Goal: Task Accomplishment & Management: Use online tool/utility

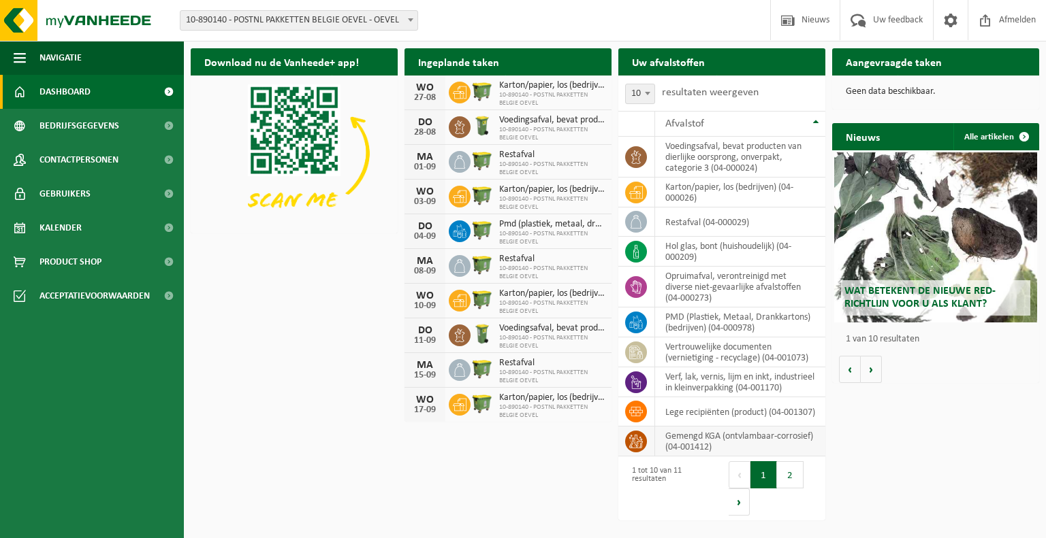
click at [738, 451] on td "gemengd KGA (ontvlambaar-corrosief) (04-001412)" at bounding box center [740, 442] width 170 height 30
click at [641, 449] on icon at bounding box center [636, 442] width 14 height 14
click at [744, 516] on button "Volgende" at bounding box center [738, 502] width 21 height 27
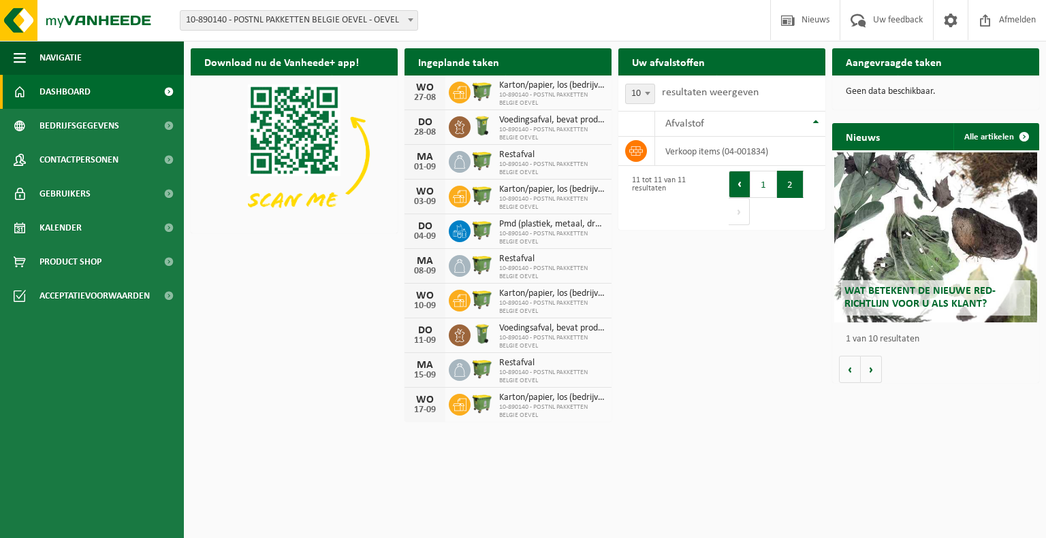
click at [741, 183] on button "Vorige" at bounding box center [739, 184] width 22 height 27
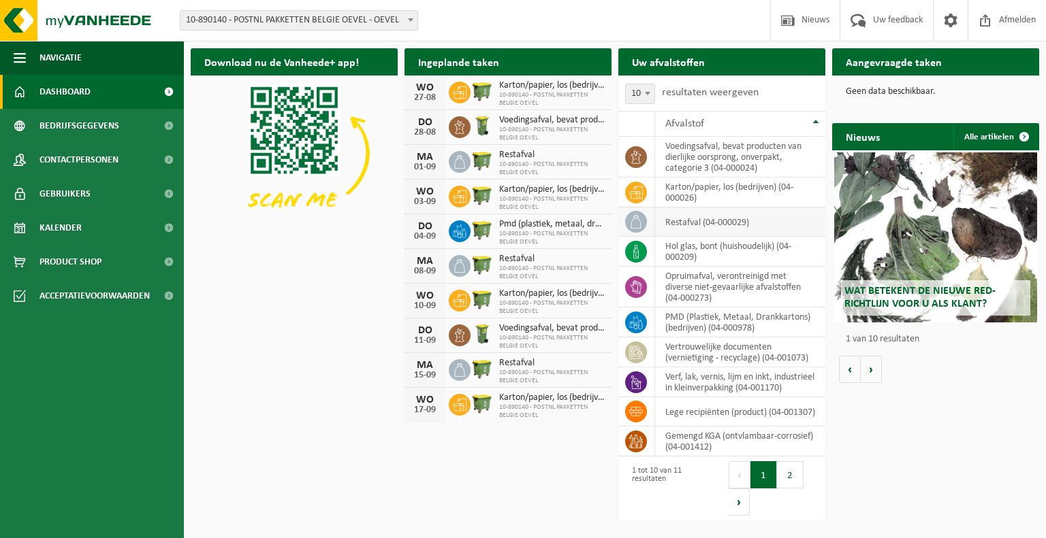
click at [634, 221] on icon at bounding box center [636, 222] width 14 height 14
click at [98, 229] on link "Kalender" at bounding box center [92, 228] width 184 height 34
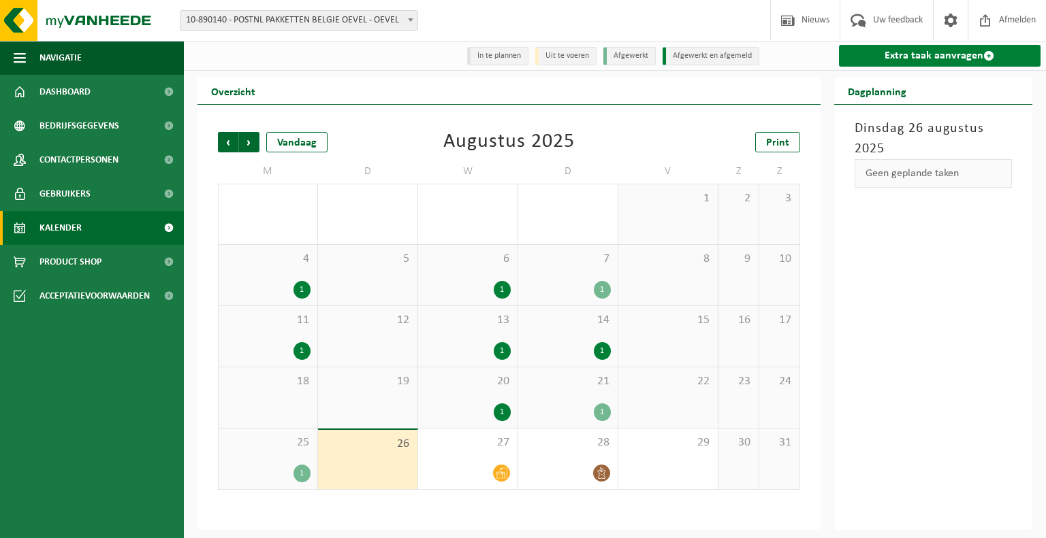
click at [871, 55] on link "Extra taak aanvragen" at bounding box center [940, 56] width 202 height 22
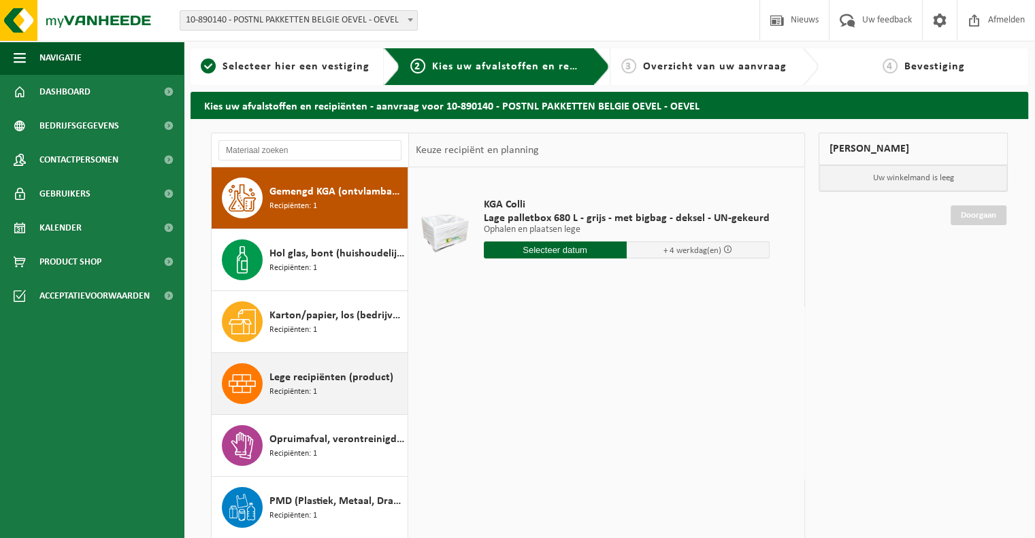
click at [325, 377] on span "Lege recipiënten (product)" at bounding box center [332, 378] width 124 height 16
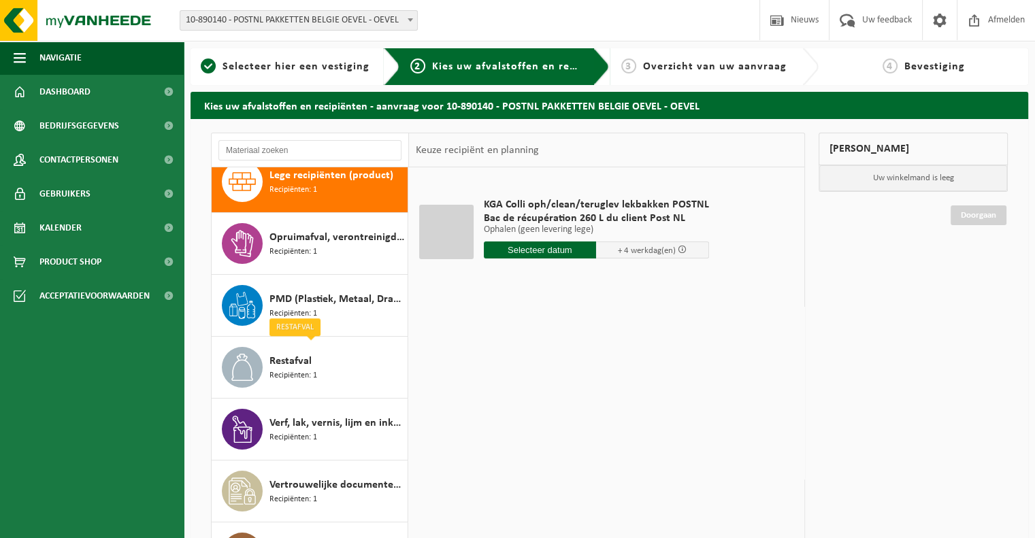
scroll to position [208, 0]
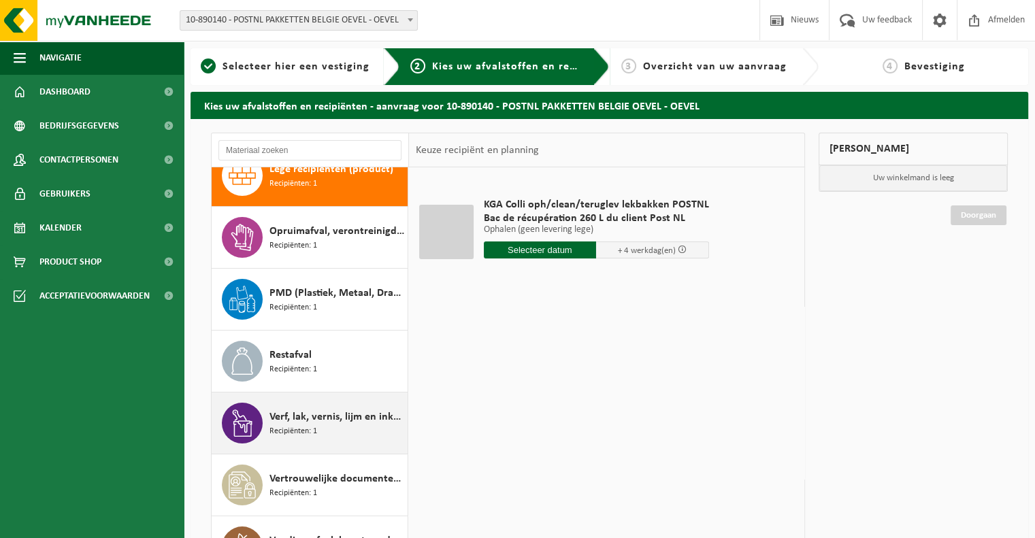
click at [322, 415] on span "Verf, lak, vernis, lijm en inkt, industrieel in kleinverpakking" at bounding box center [337, 417] width 135 height 16
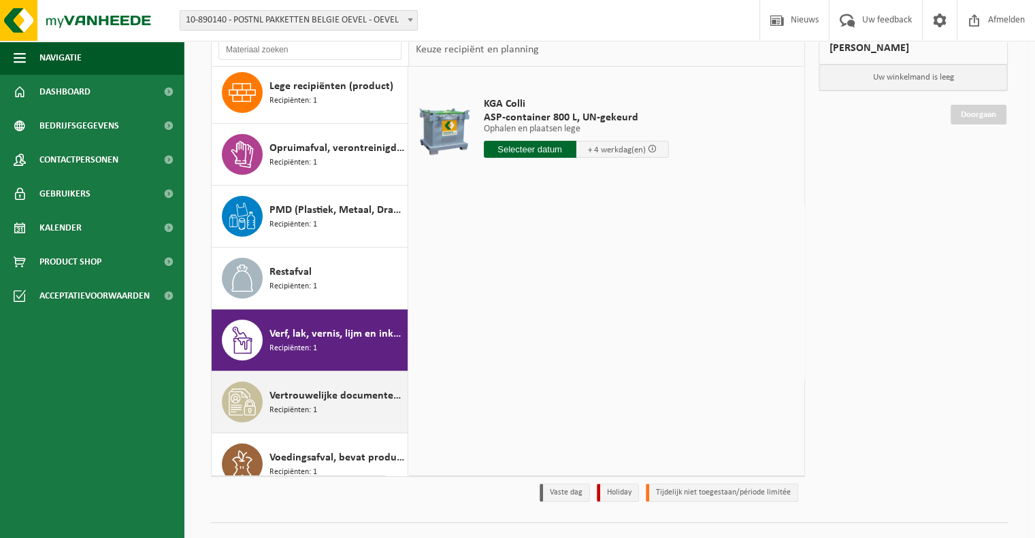
scroll to position [132, 0]
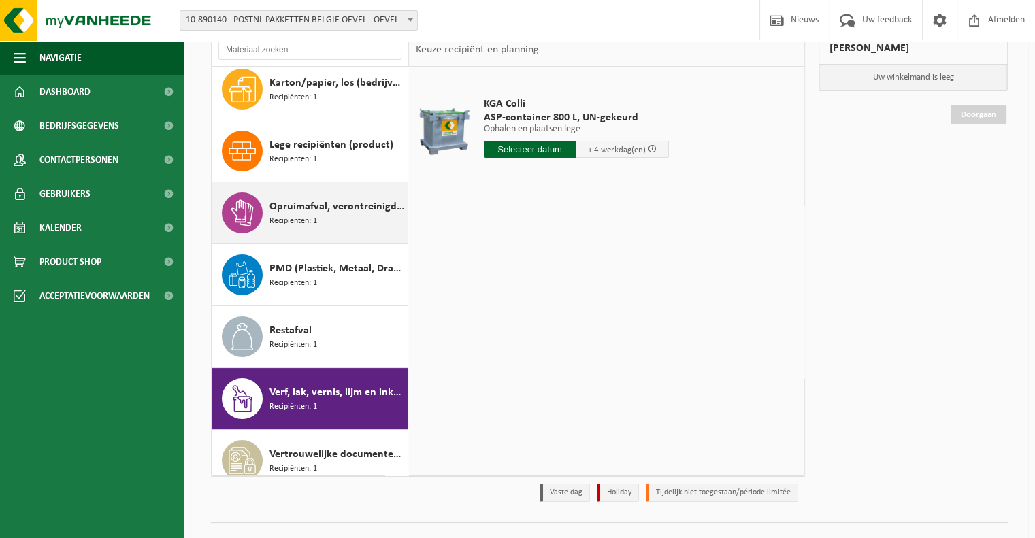
click at [327, 209] on span "Opruimafval, verontreinigd met diverse niet-gevaarlijke afvalstoffen" at bounding box center [337, 207] width 135 height 16
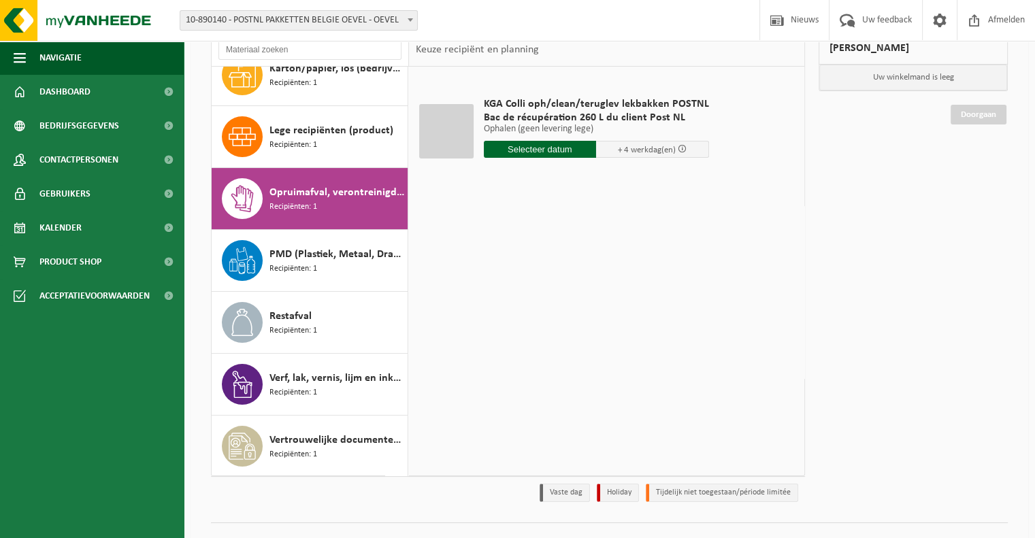
scroll to position [131, 0]
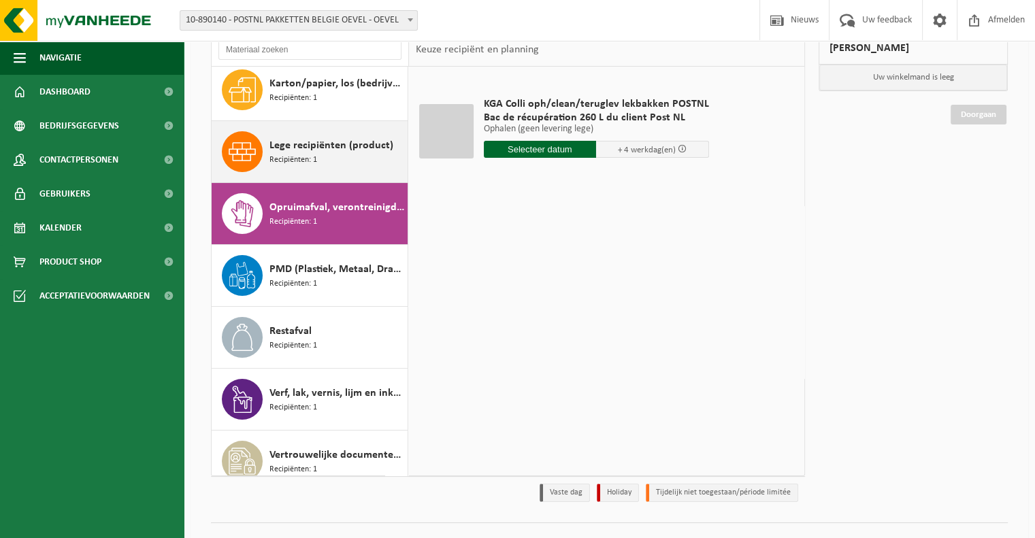
click at [326, 153] on div "Lege recipiënten (product) Recipiënten: 1" at bounding box center [337, 151] width 135 height 41
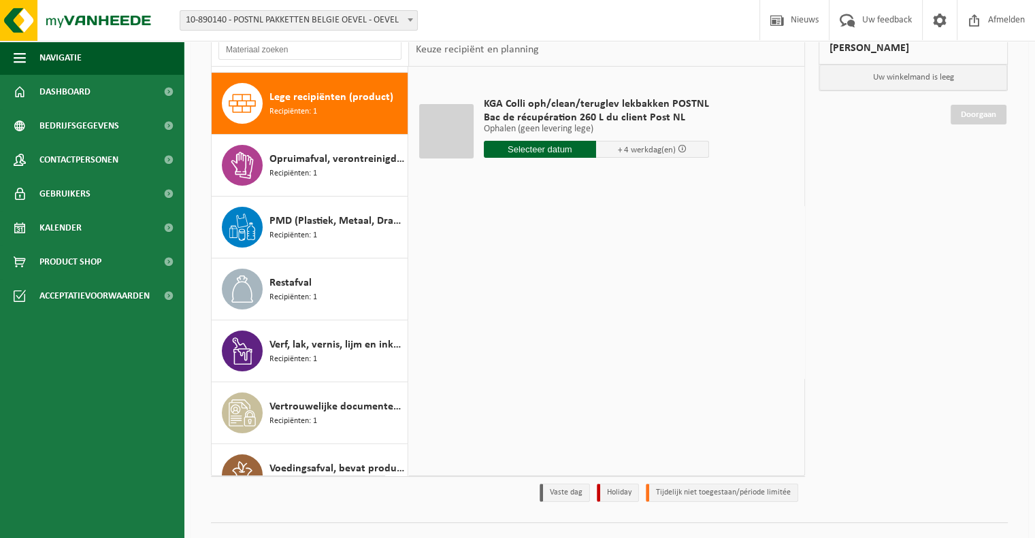
scroll to position [185, 0]
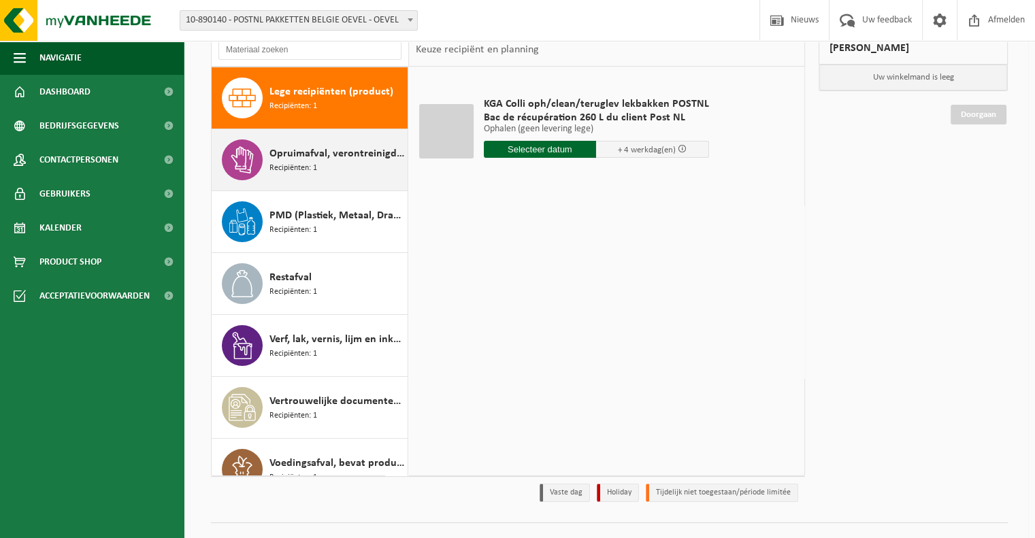
click at [323, 158] on span "Opruimafval, verontreinigd met diverse niet-gevaarlijke afvalstoffen" at bounding box center [337, 154] width 135 height 16
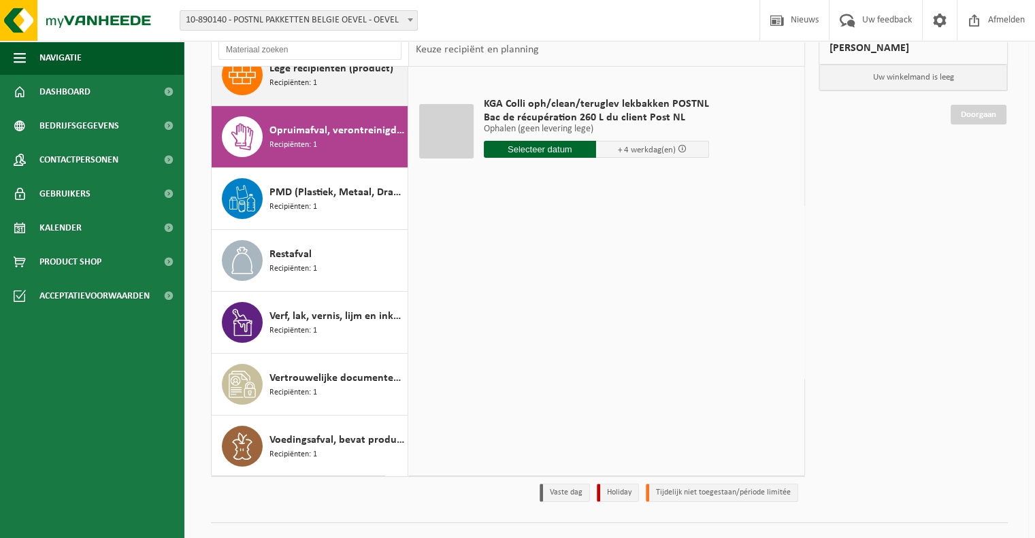
click at [332, 87] on div "Lege recipiënten (product) Recipiënten: 1" at bounding box center [337, 74] width 135 height 41
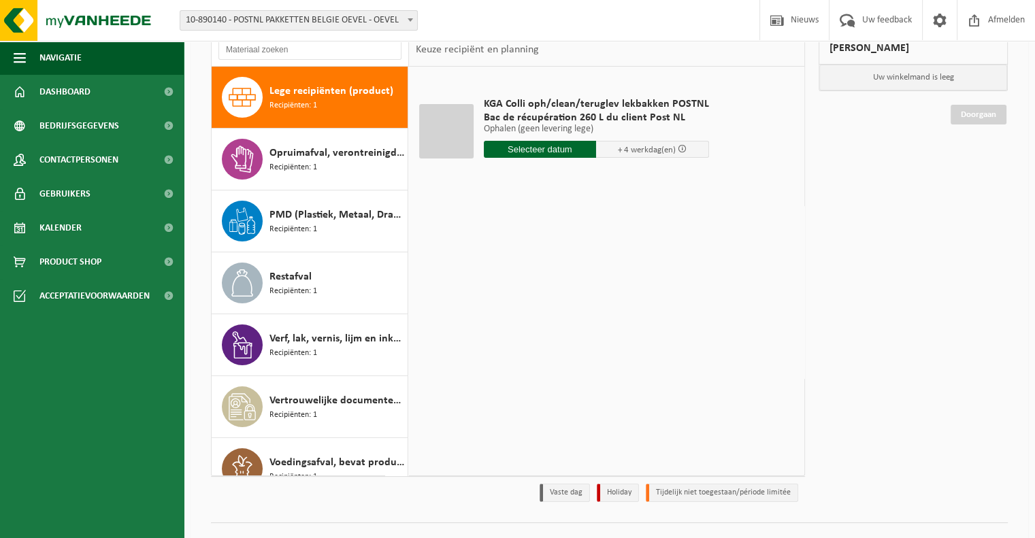
scroll to position [185, 0]
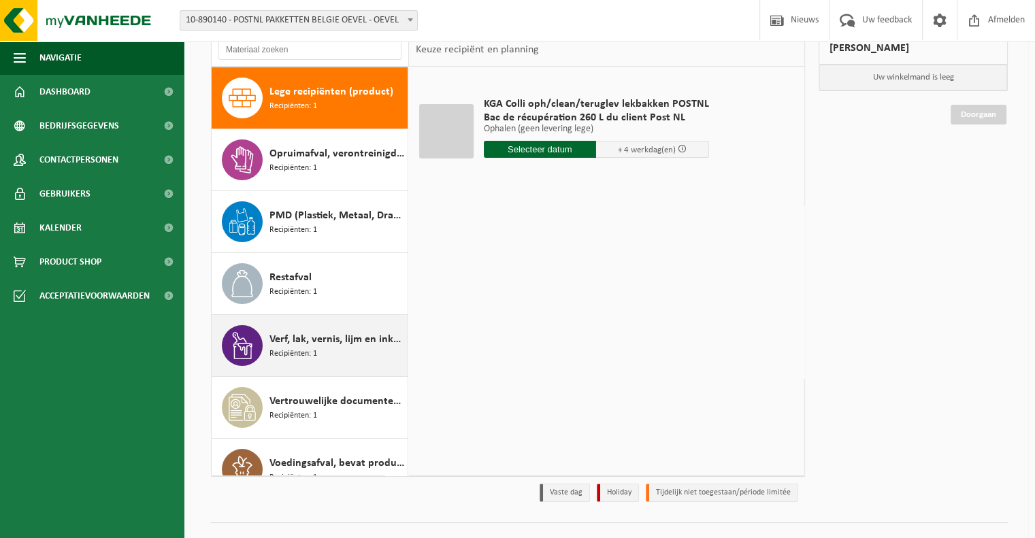
click at [327, 327] on div "Verf, lak, vernis, lijm en inkt, industrieel in kleinverpakking Recipiënten: 1" at bounding box center [337, 345] width 135 height 41
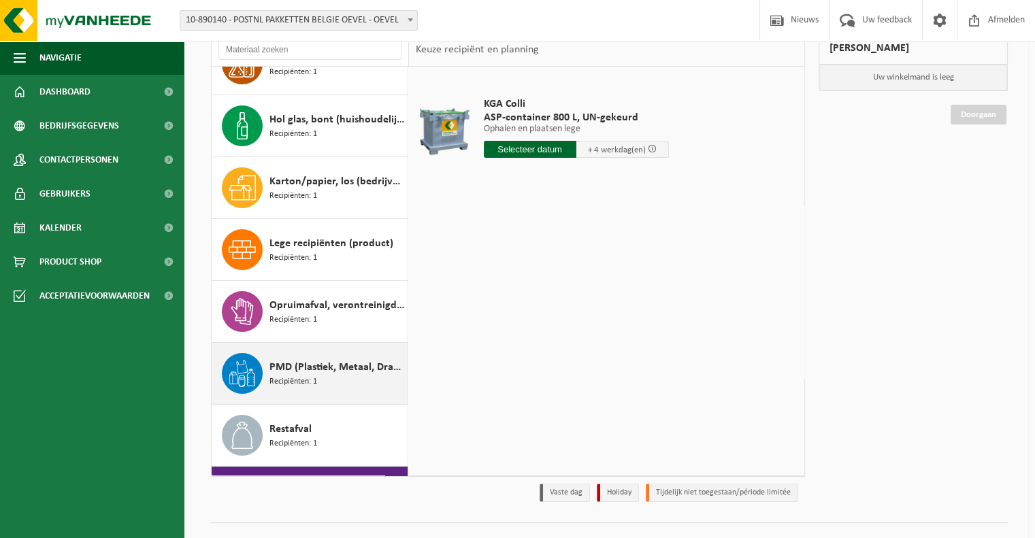
scroll to position [0, 0]
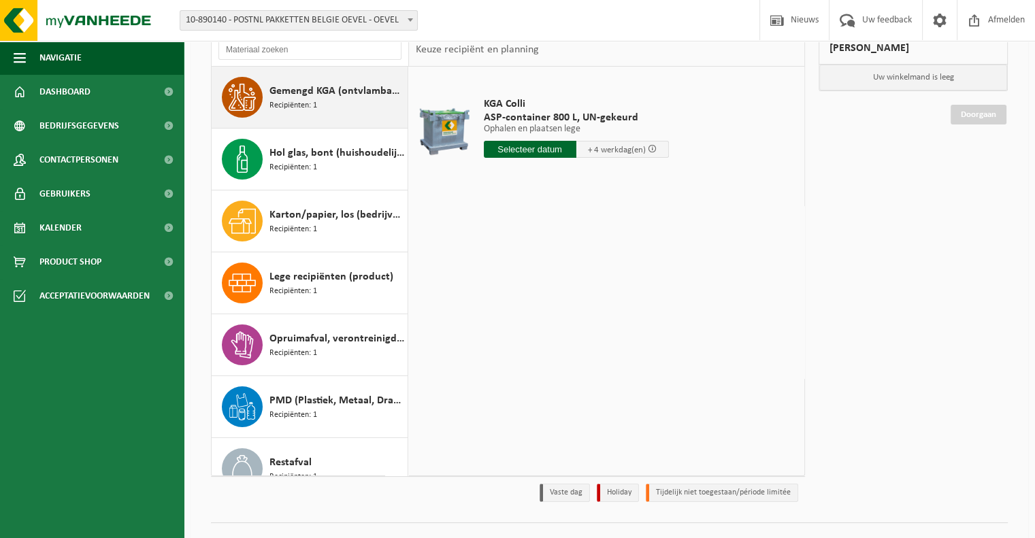
click at [304, 102] on span "Recipiënten: 1" at bounding box center [294, 105] width 48 height 13
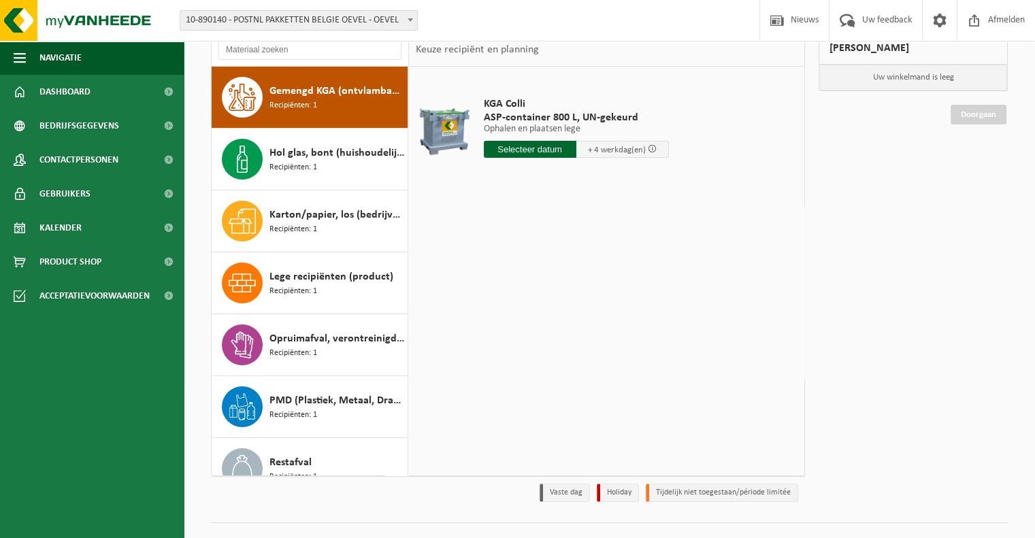
click at [304, 102] on span "Recipiënten: 1" at bounding box center [294, 105] width 48 height 13
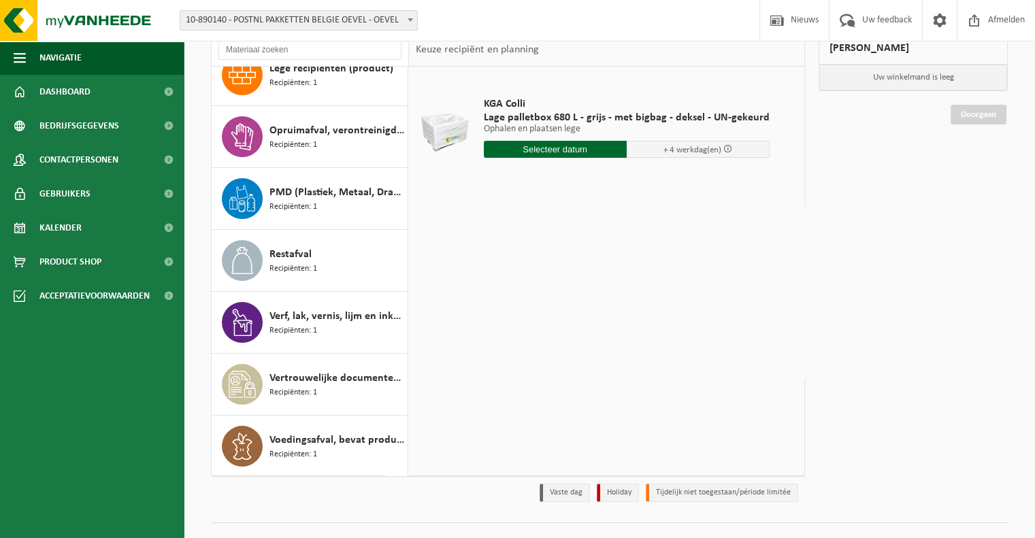
scroll to position [125, 0]
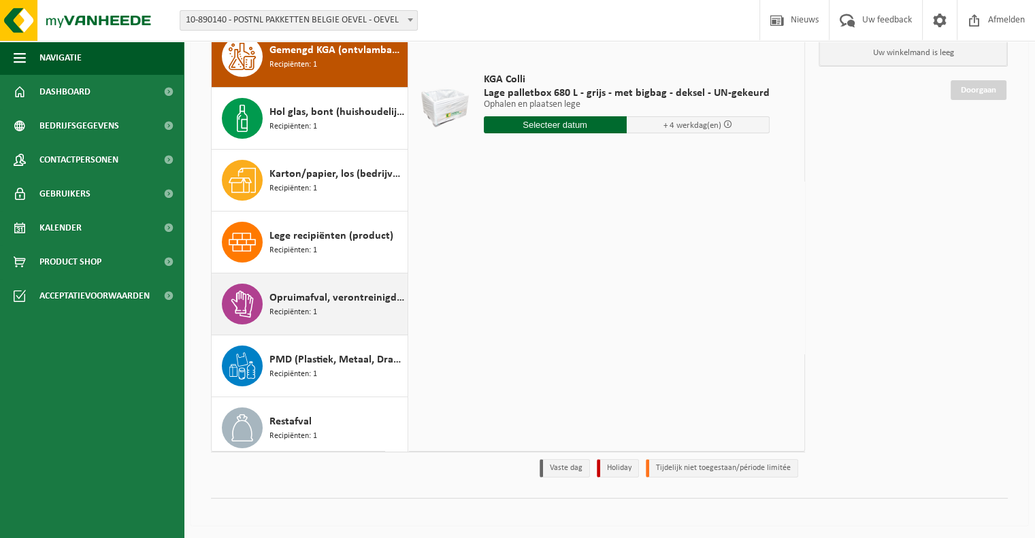
click at [327, 308] on div "Opruimafval, verontreinigd met diverse niet-gevaarlijke afvalstoffen Recipiënte…" at bounding box center [337, 304] width 135 height 41
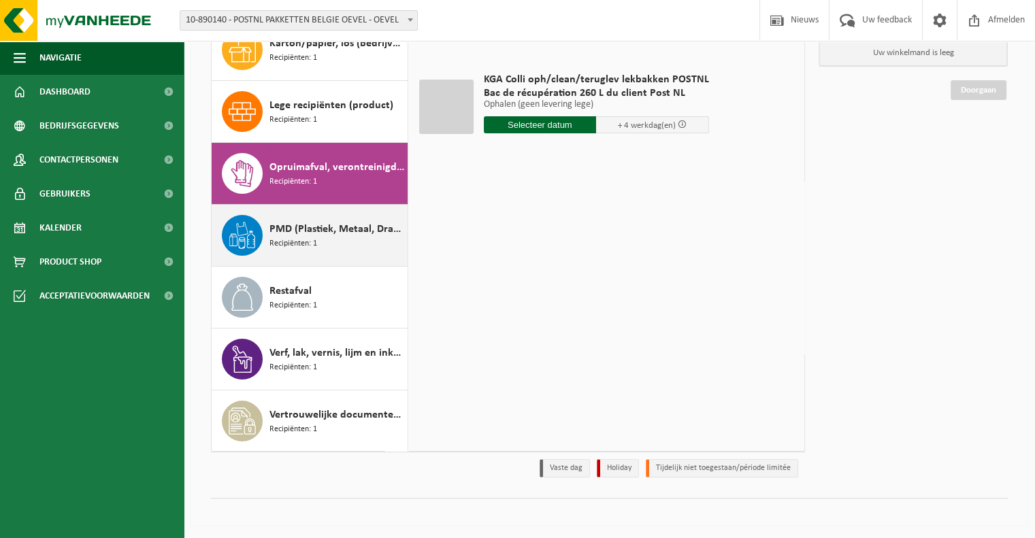
scroll to position [208, 0]
